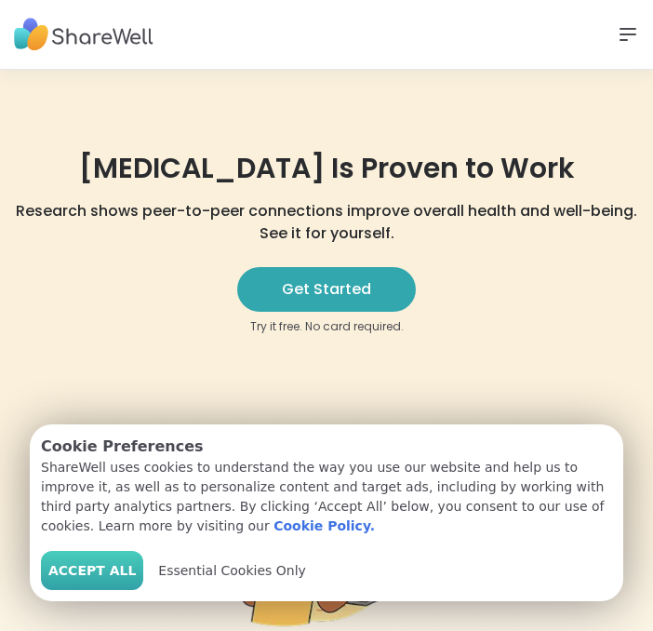
click at [81, 573] on span "Accept All" at bounding box center [91, 571] width 87 height 20
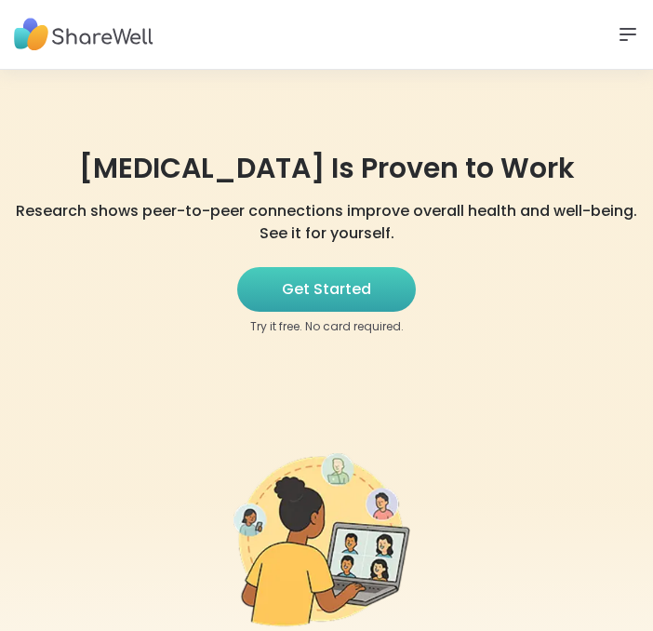
click at [320, 283] on span "Get Started" at bounding box center [326, 289] width 89 height 22
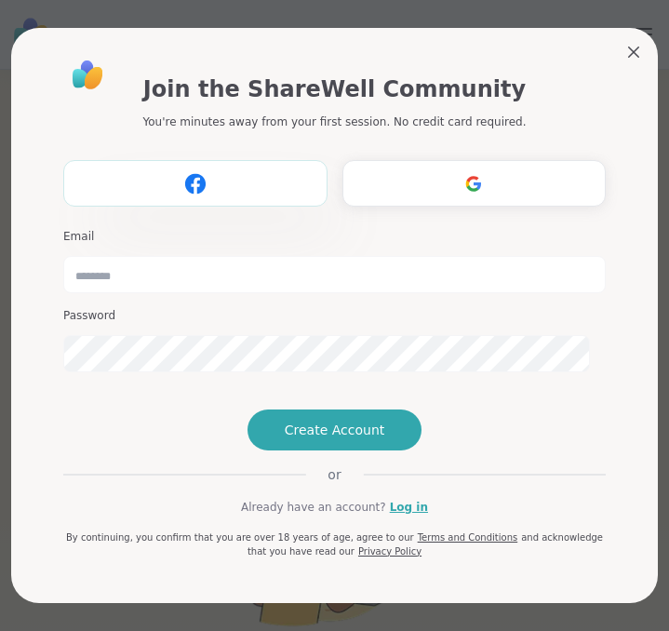
click at [179, 167] on img at bounding box center [195, 184] width 35 height 34
click at [83, 256] on input "email" at bounding box center [334, 274] width 542 height 37
type input "**********"
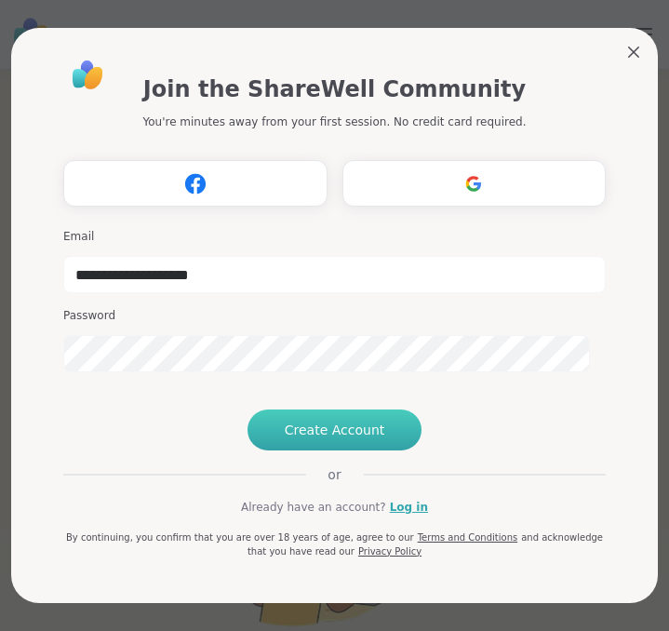
click at [313, 439] on span "Create Account" at bounding box center [335, 429] width 100 height 19
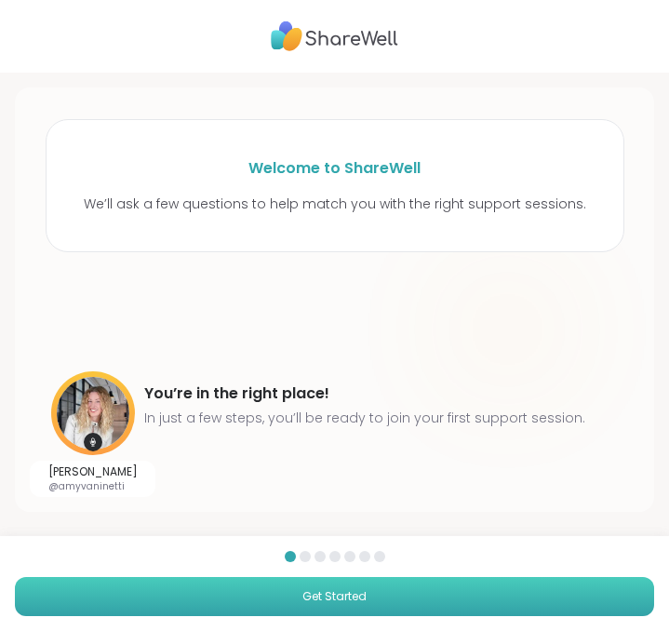
click at [319, 588] on span "Get Started" at bounding box center [334, 596] width 64 height 17
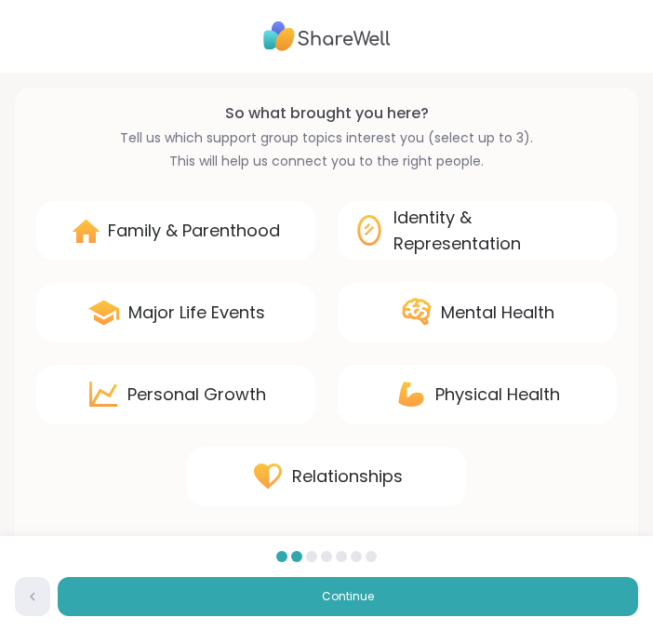
click at [164, 308] on div "Major Life Events" at bounding box center [196, 313] width 137 height 26
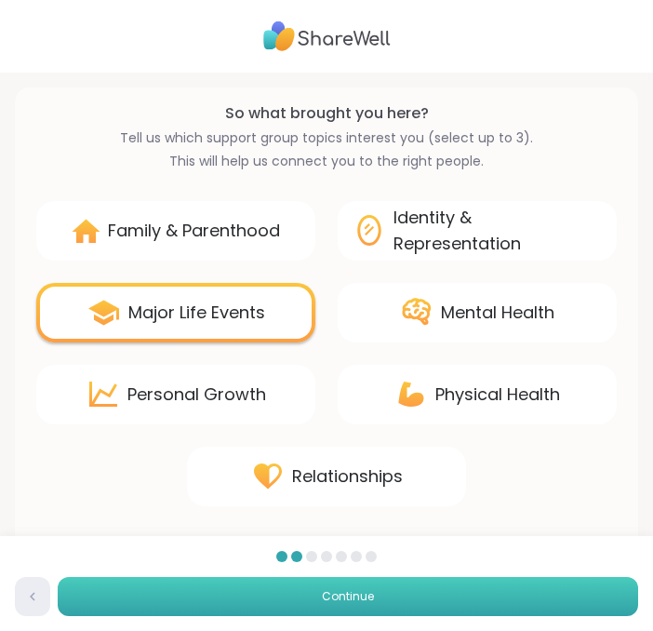
click at [341, 592] on span "Continue" at bounding box center [348, 596] width 52 height 17
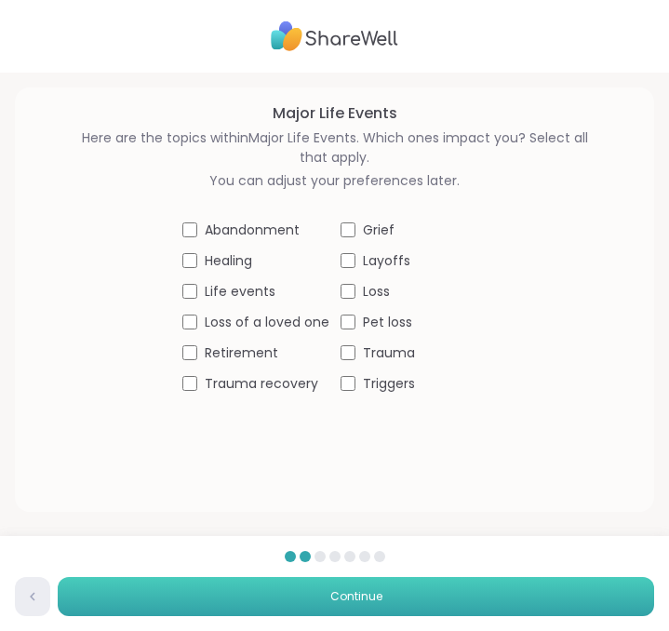
click at [340, 597] on span "Continue" at bounding box center [356, 596] width 52 height 17
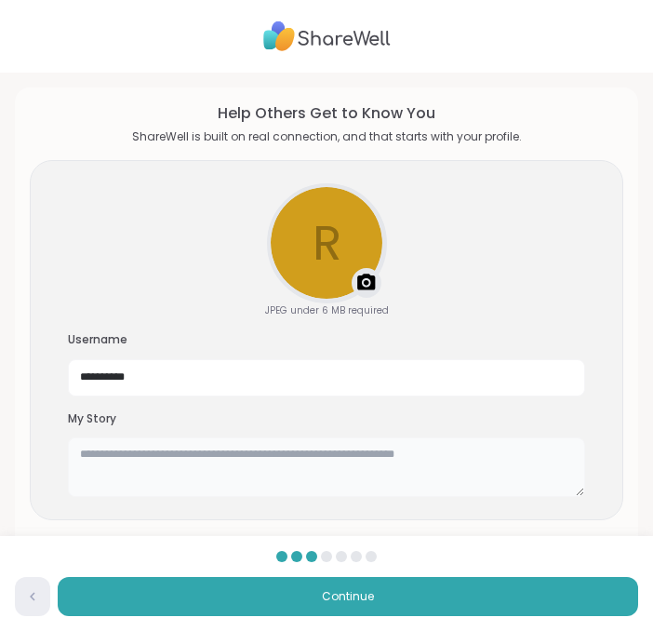
click at [93, 470] on textarea at bounding box center [326, 467] width 517 height 60
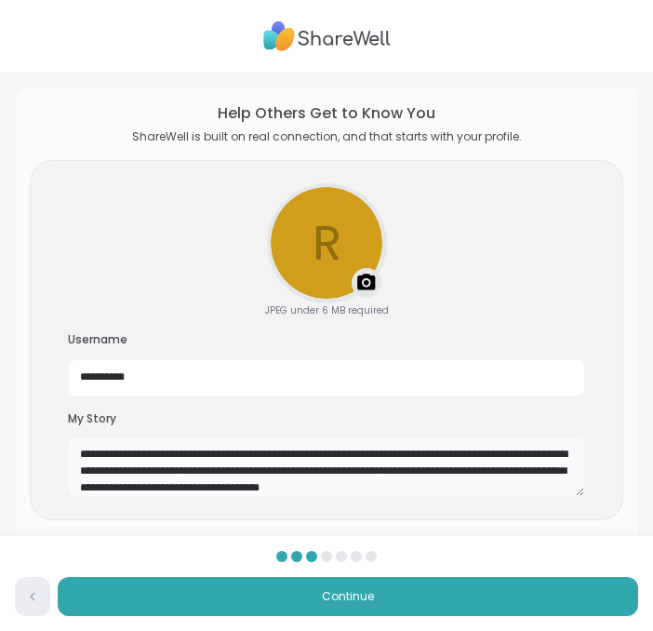
click at [512, 470] on textarea "**********" at bounding box center [326, 467] width 517 height 60
click at [499, 485] on textarea "**********" at bounding box center [326, 467] width 517 height 60
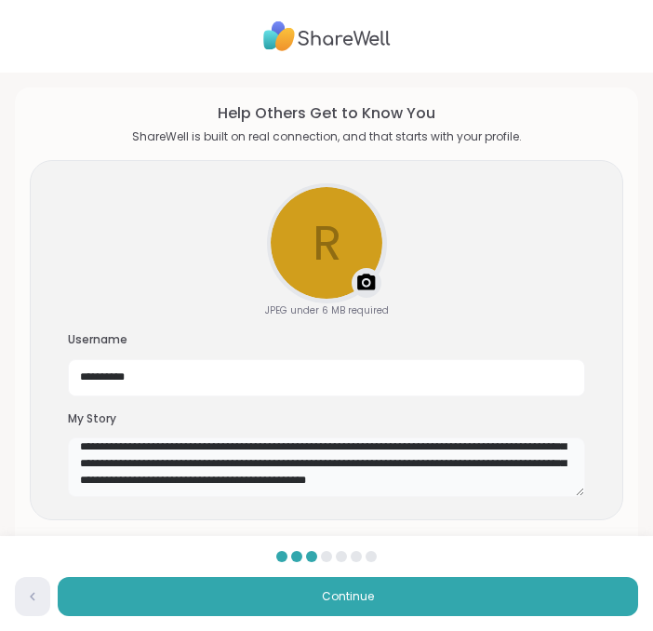
scroll to position [100, 0]
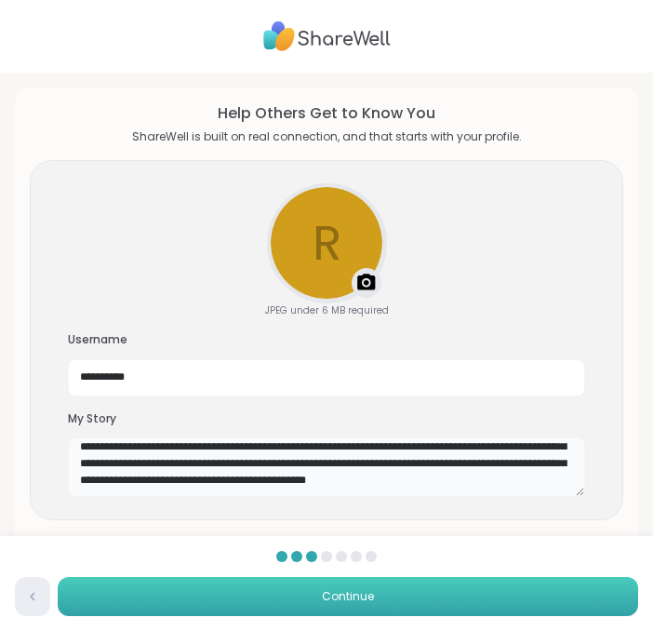
type textarea "**********"
click at [333, 595] on span "Continue" at bounding box center [348, 596] width 52 height 17
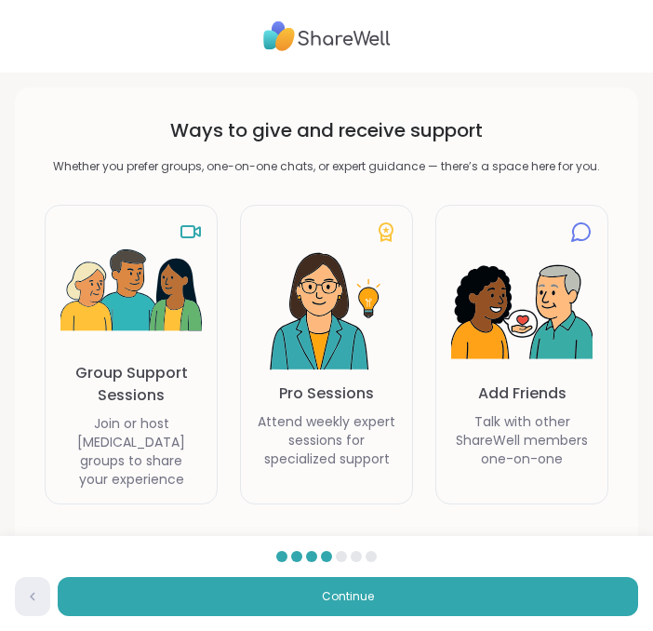
click at [100, 379] on p "Group Support Sessions" at bounding box center [130, 384] width 141 height 45
click at [121, 379] on p "Group Support Sessions" at bounding box center [130, 384] width 141 height 45
click at [114, 267] on img at bounding box center [130, 290] width 141 height 141
click at [187, 234] on icon at bounding box center [191, 231] width 22 height 22
click at [152, 302] on img at bounding box center [130, 290] width 141 height 141
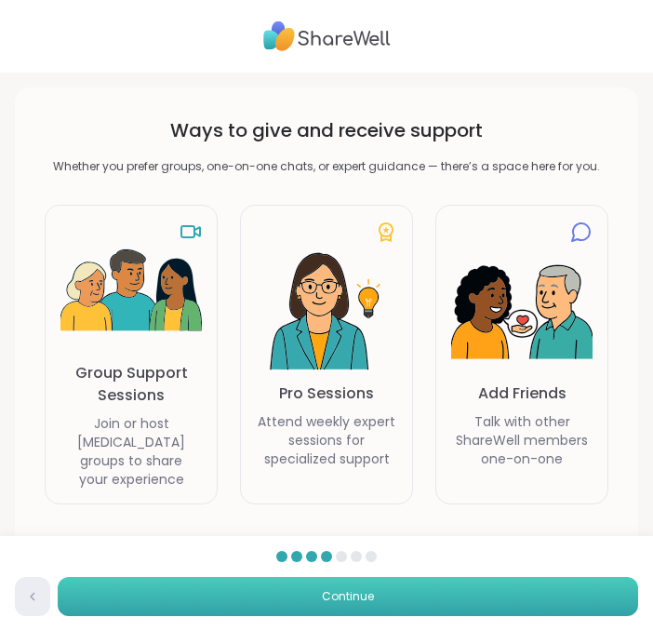
click at [338, 590] on span "Continue" at bounding box center [348, 596] width 52 height 17
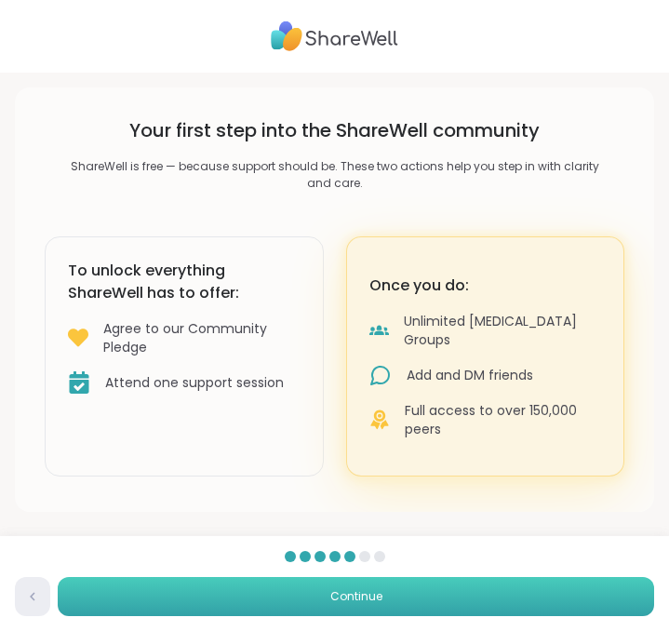
click at [330, 593] on span "Continue" at bounding box center [356, 596] width 52 height 17
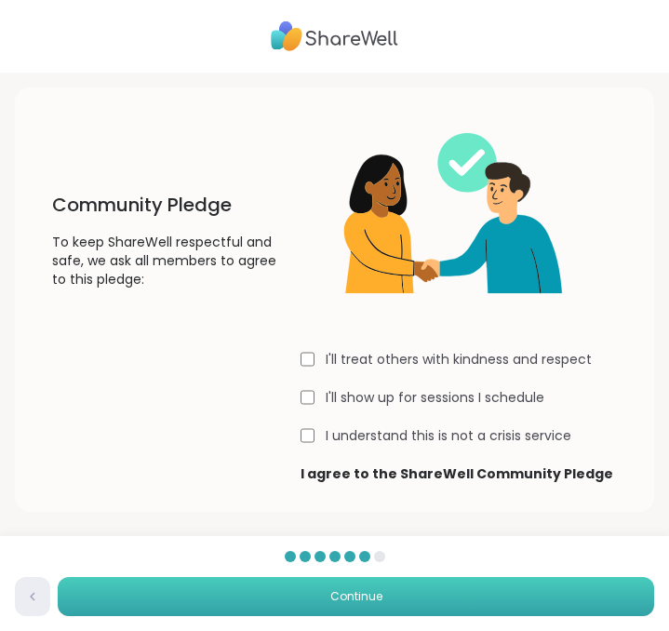
click at [349, 595] on span "Continue" at bounding box center [356, 596] width 52 height 17
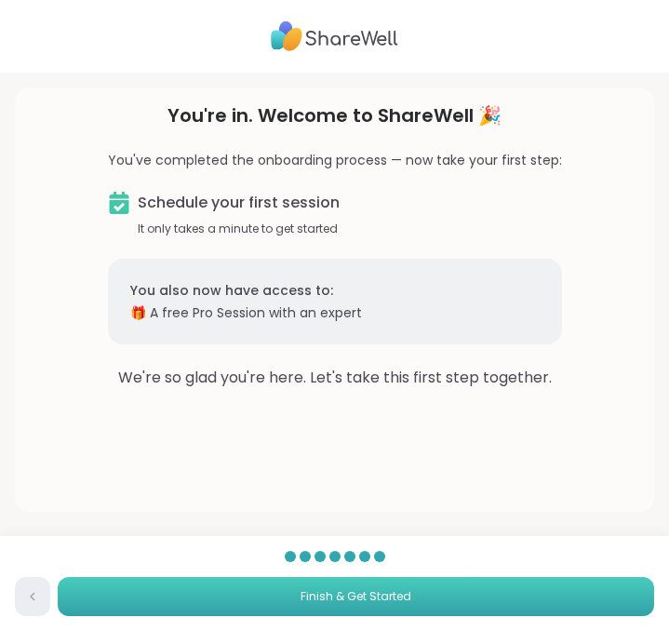
click at [349, 595] on span "Finish & Get Started" at bounding box center [355, 596] width 111 height 17
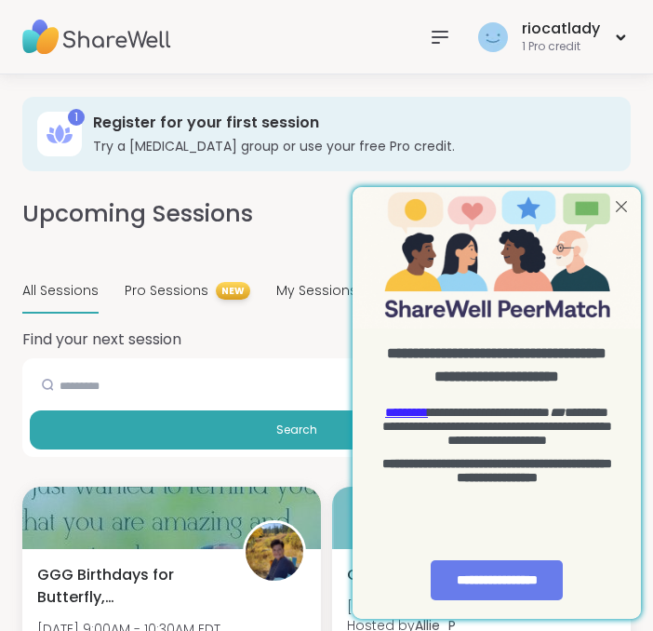
scroll to position [74, 0]
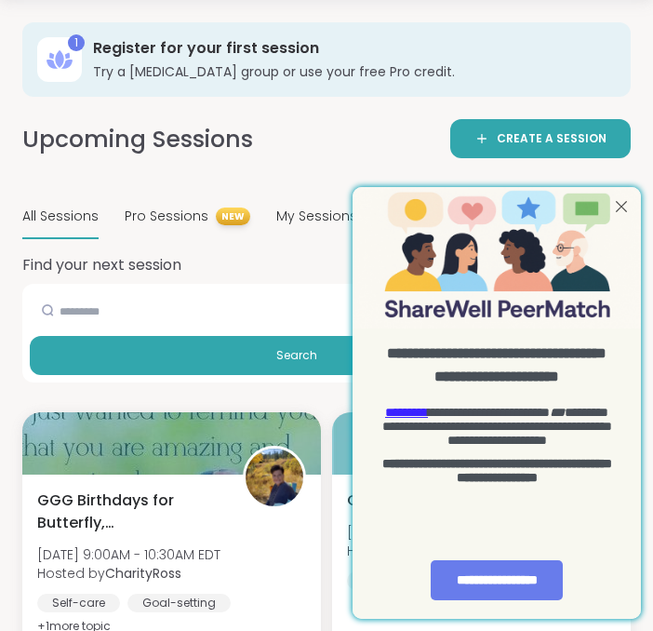
click at [567, 257] on img "entering slideout" at bounding box center [497, 257] width 288 height 142
click at [485, 579] on div "**********" at bounding box center [497, 580] width 132 height 40
